Goal: Find specific page/section: Find specific page/section

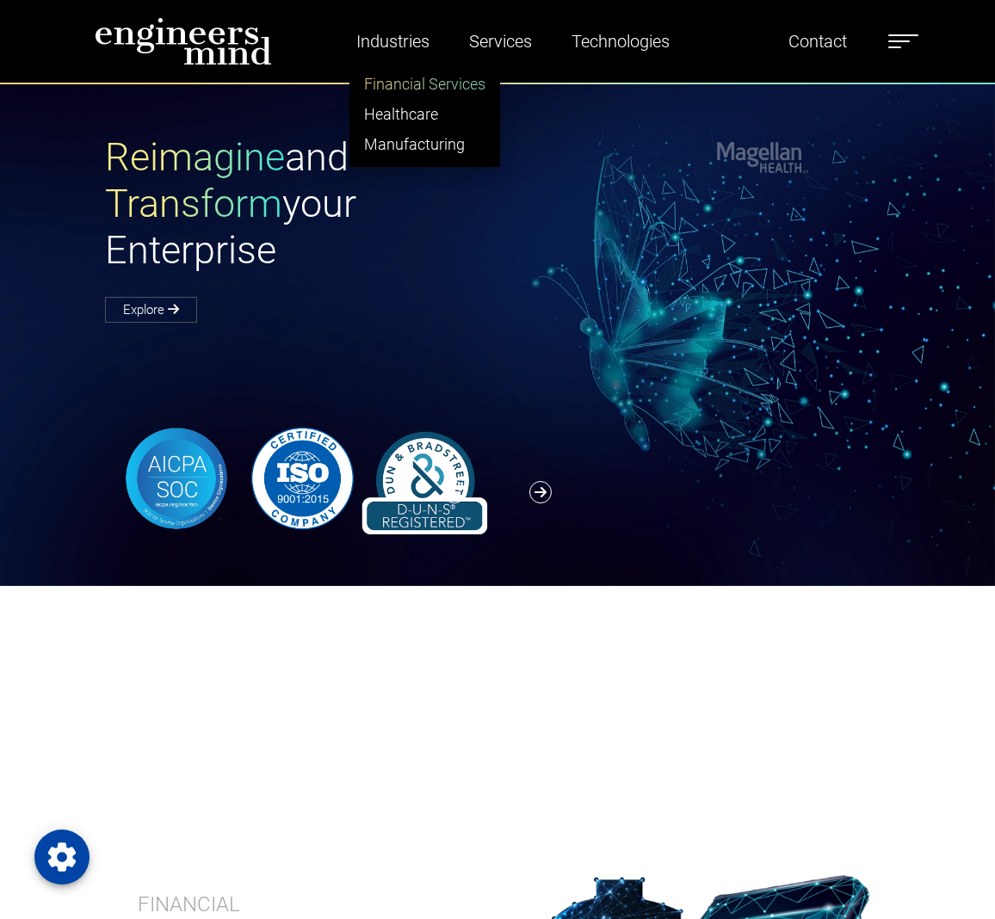
click at [435, 89] on link "Financial Services" at bounding box center [424, 84] width 149 height 30
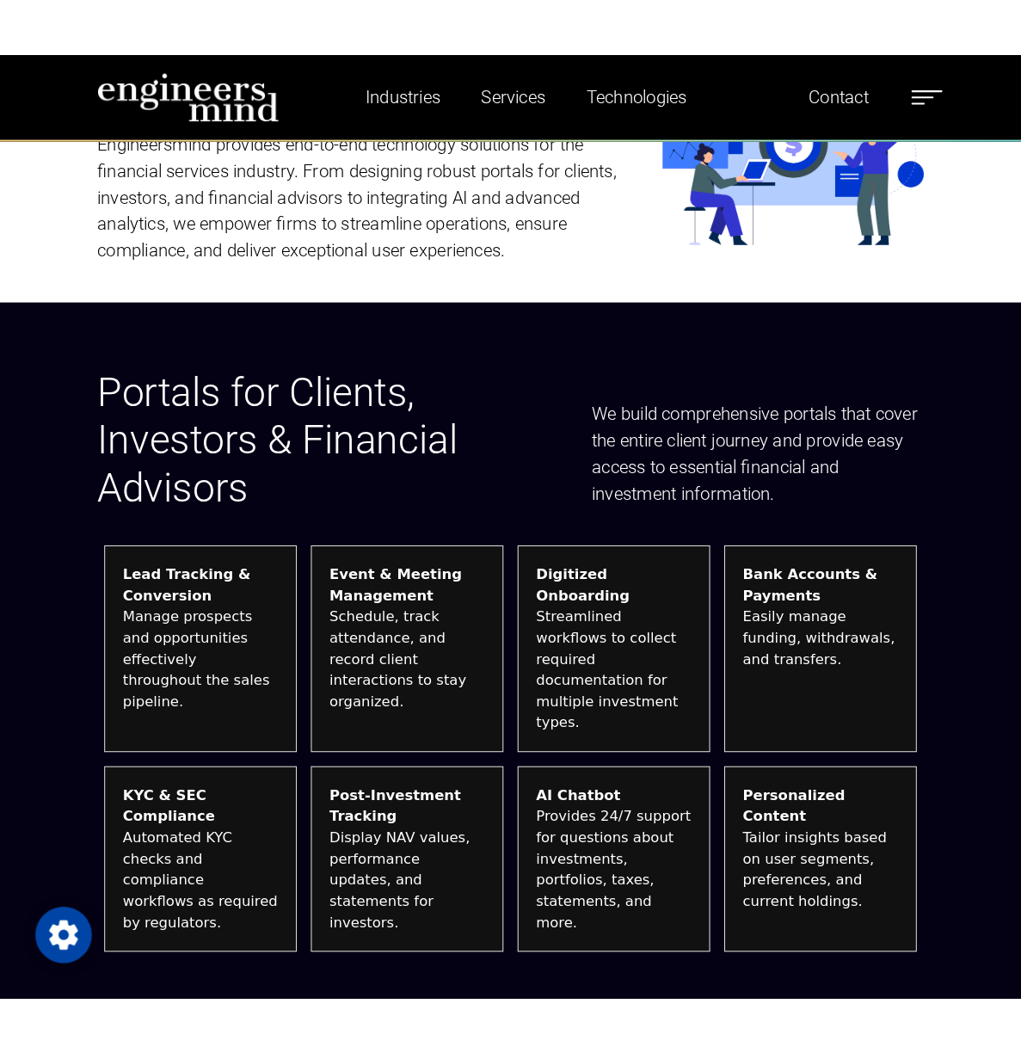
scroll to position [1205, 0]
